Goal: Check status: Check status

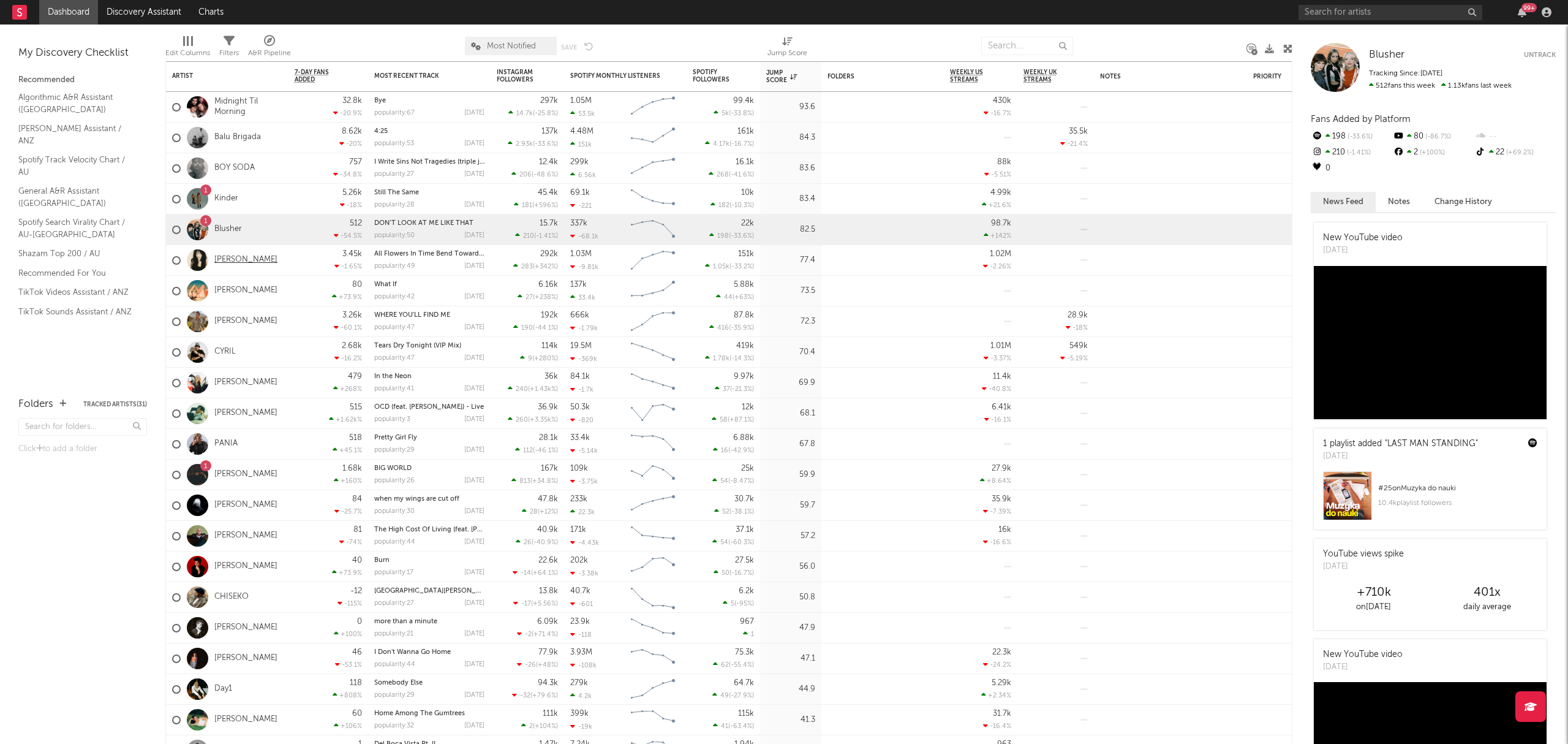
click at [248, 265] on link "[PERSON_NAME]" at bounding box center [246, 260] width 63 height 10
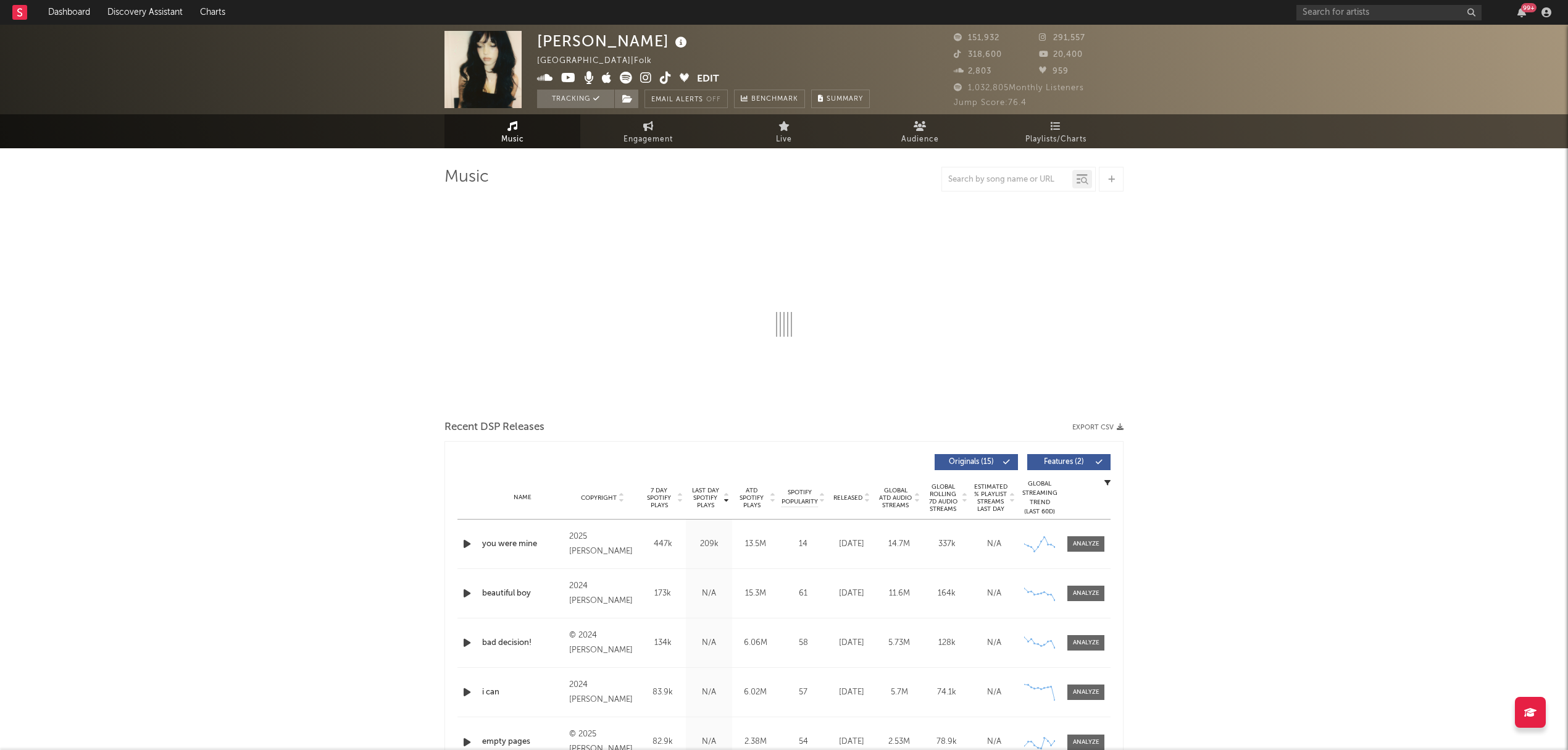
select select "6m"
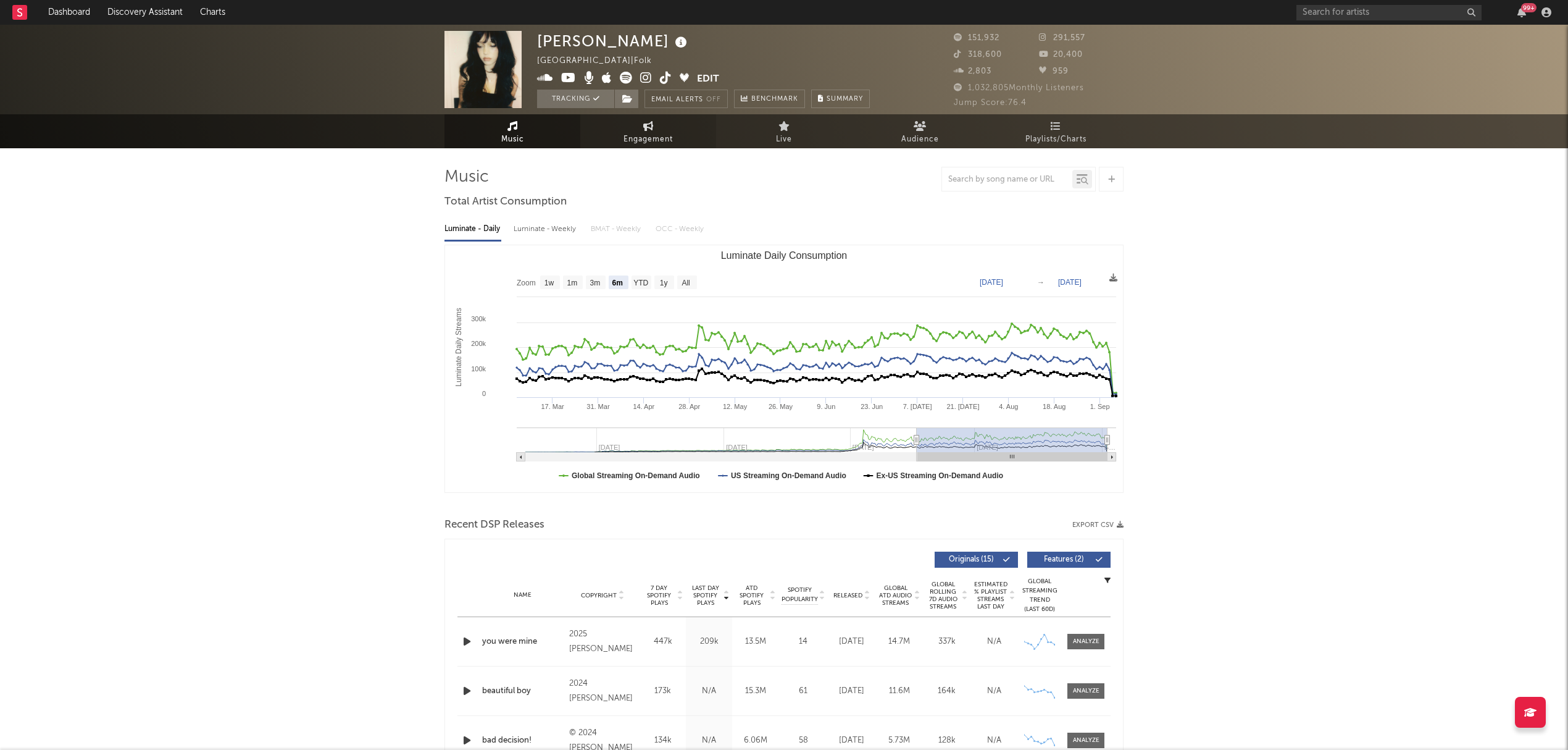
click at [639, 144] on span "Engagement" at bounding box center [647, 139] width 49 height 15
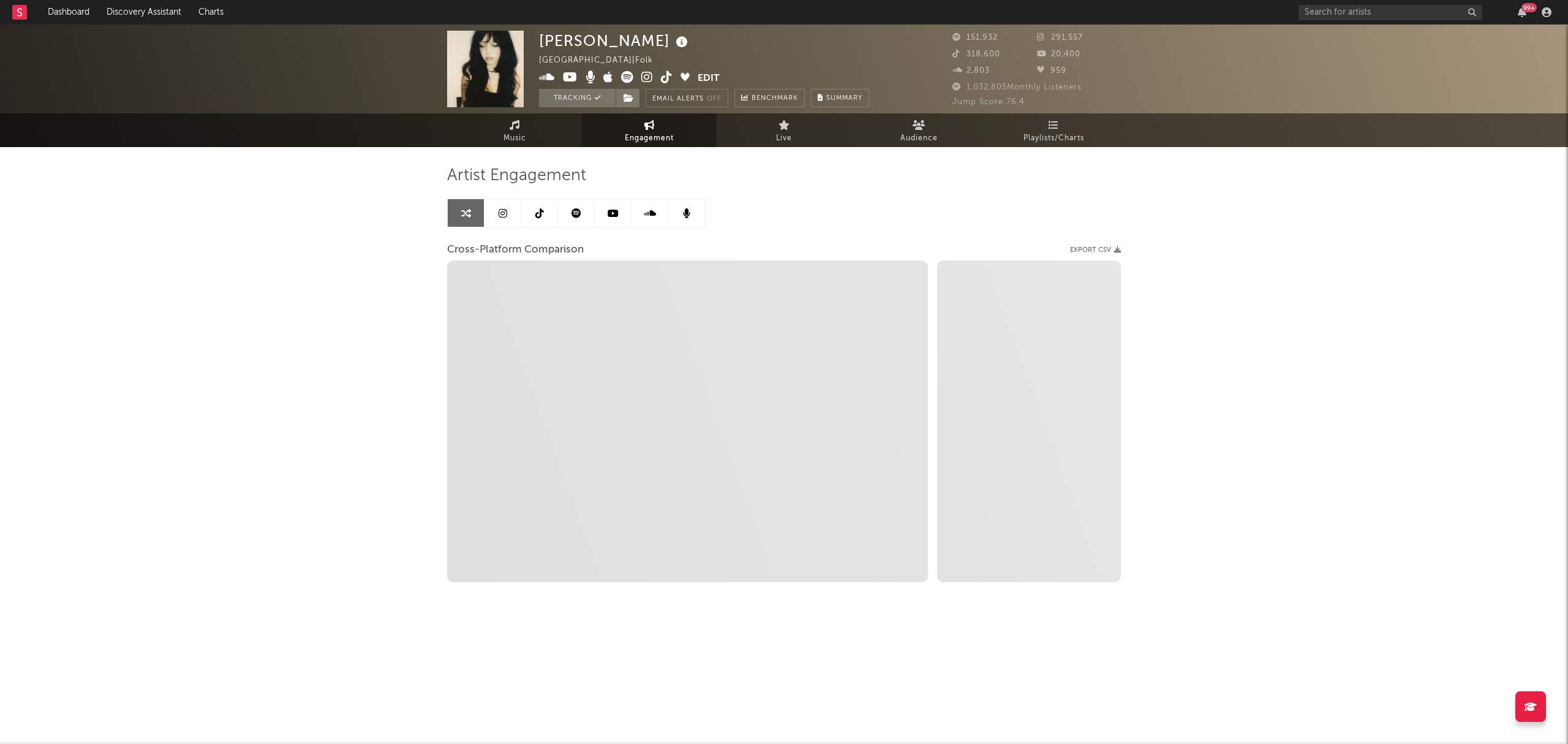
select select "1w"
select select "1m"
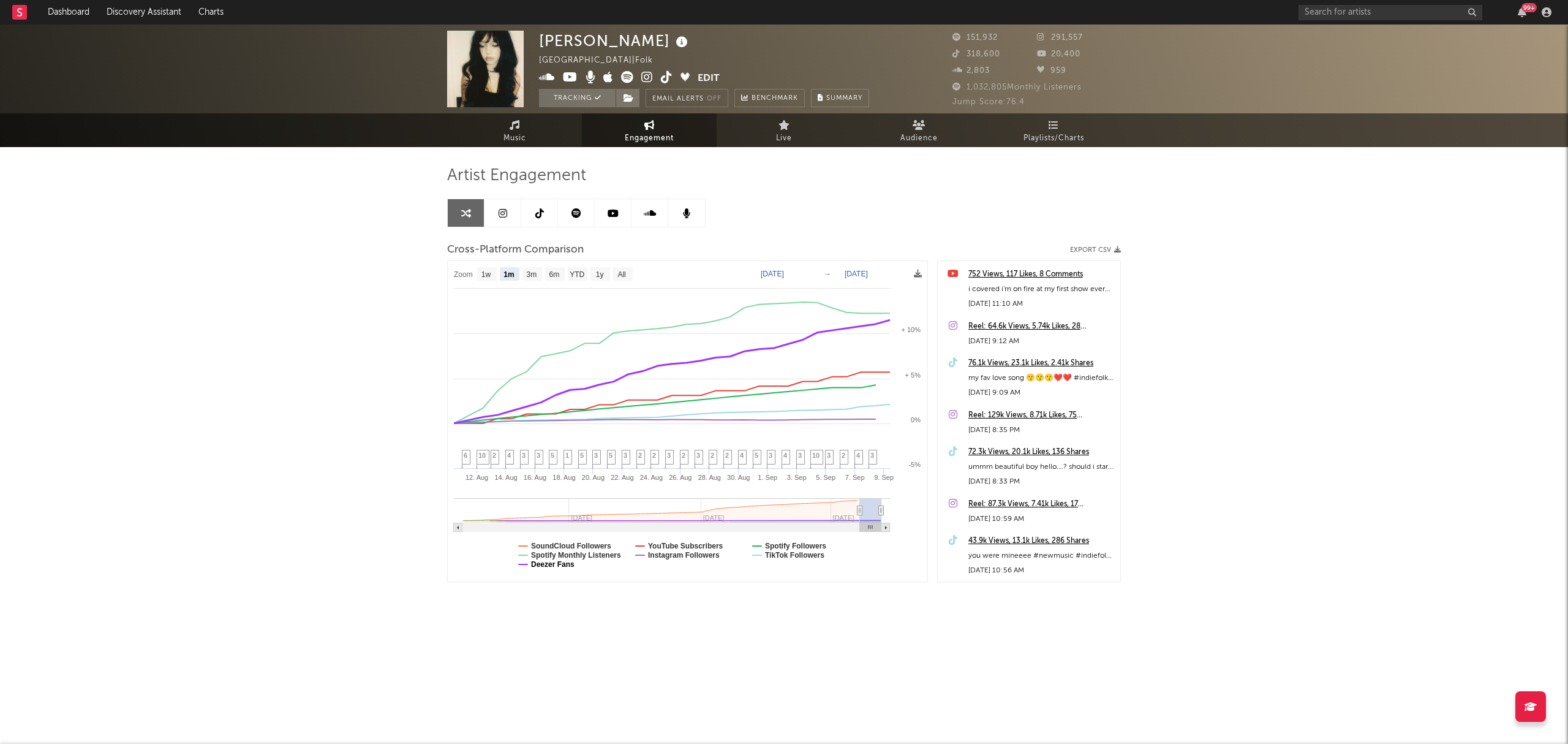
click at [555, 569] on text "Deezer Fans" at bounding box center [553, 564] width 43 height 9
select select "1m"
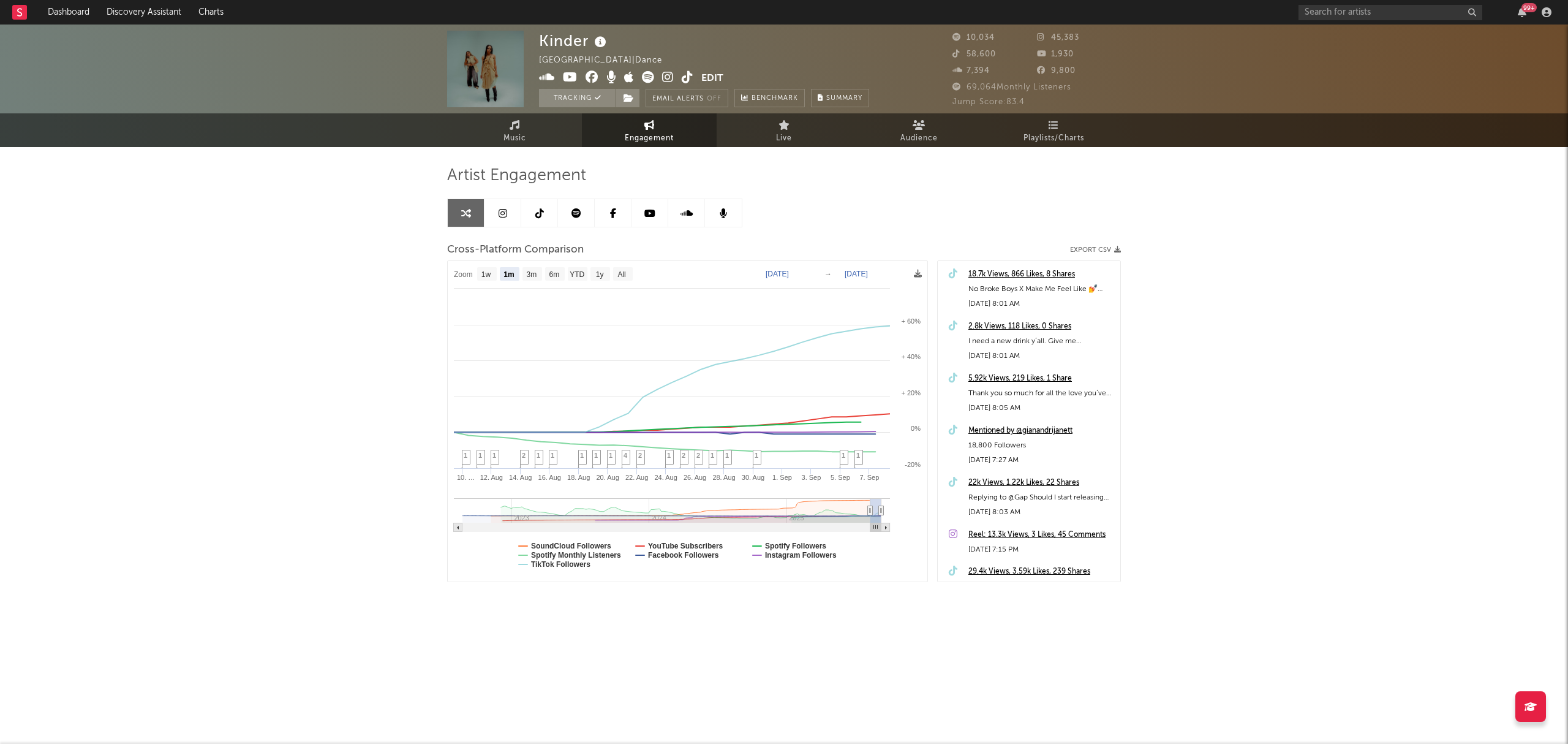
select select "1m"
